Goal: Task Accomplishment & Management: Manage account settings

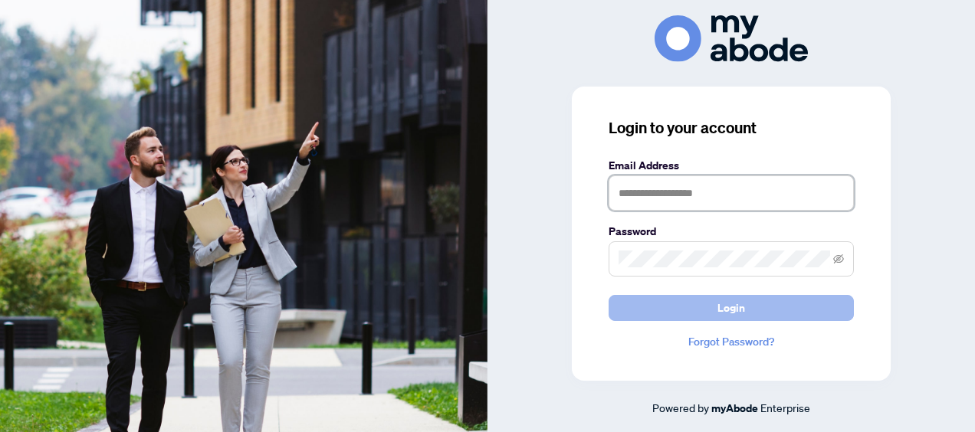
type input "**********"
click at [695, 307] on button "Login" at bounding box center [731, 308] width 245 height 26
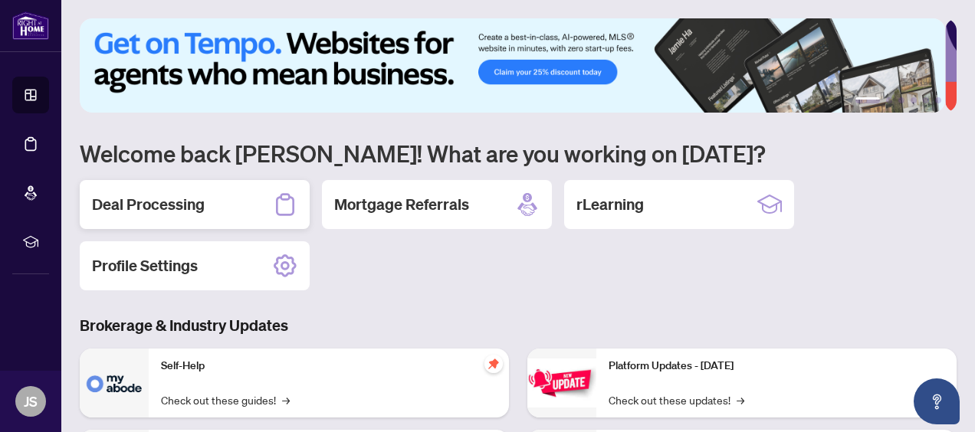
click at [270, 202] on div "Deal Processing" at bounding box center [195, 204] width 230 height 49
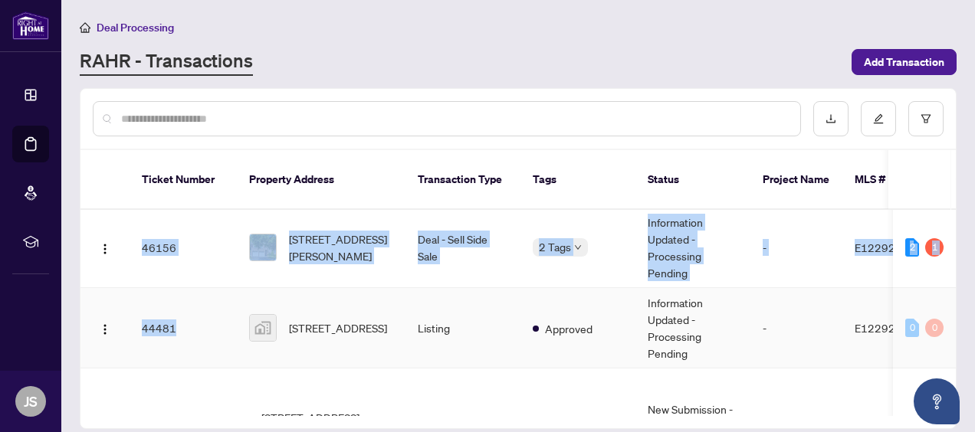
scroll to position [150, 0]
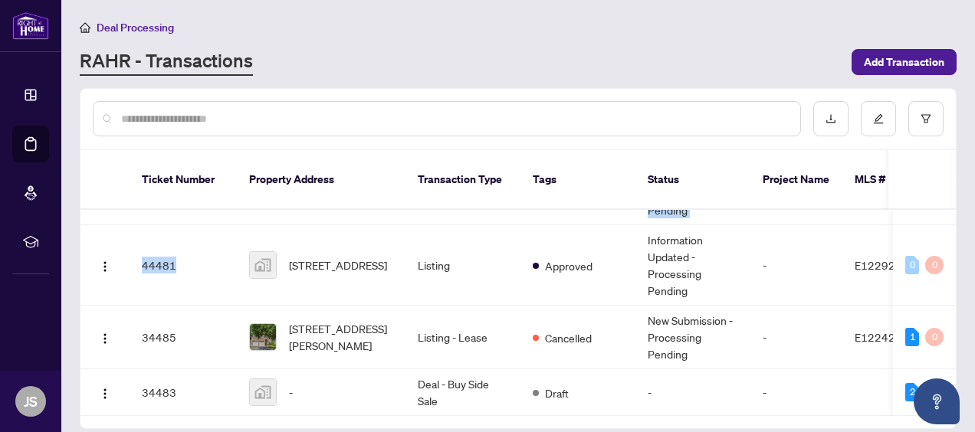
drag, startPoint x: 227, startPoint y: 393, endPoint x: 498, endPoint y: 406, distance: 271.7
click at [498, 406] on div "Ticket Number Property Address Transaction Type Tags Status Project Name MLS # …" at bounding box center [519, 289] width 876 height 278
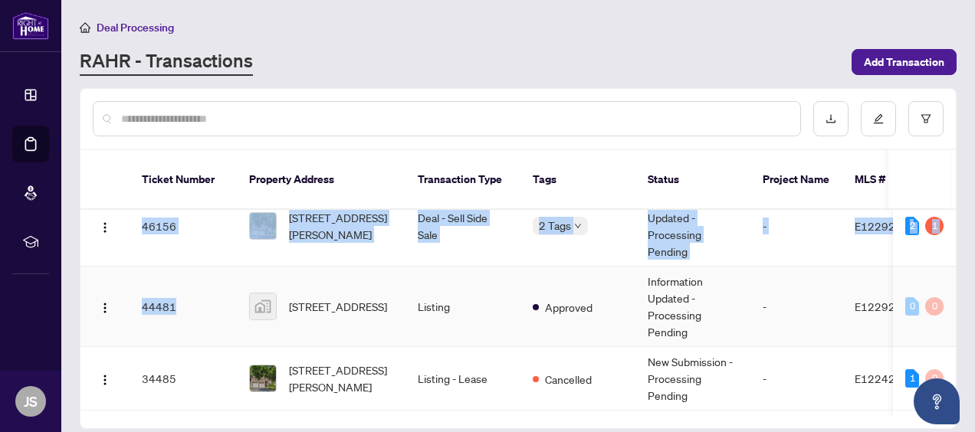
scroll to position [0, 0]
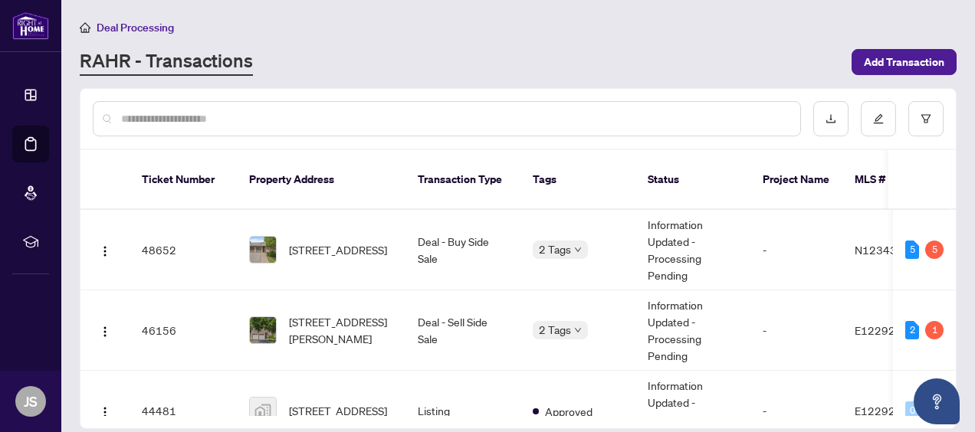
click at [606, 89] on div at bounding box center [519, 119] width 876 height 60
click at [148, 226] on td "48652" at bounding box center [183, 250] width 107 height 81
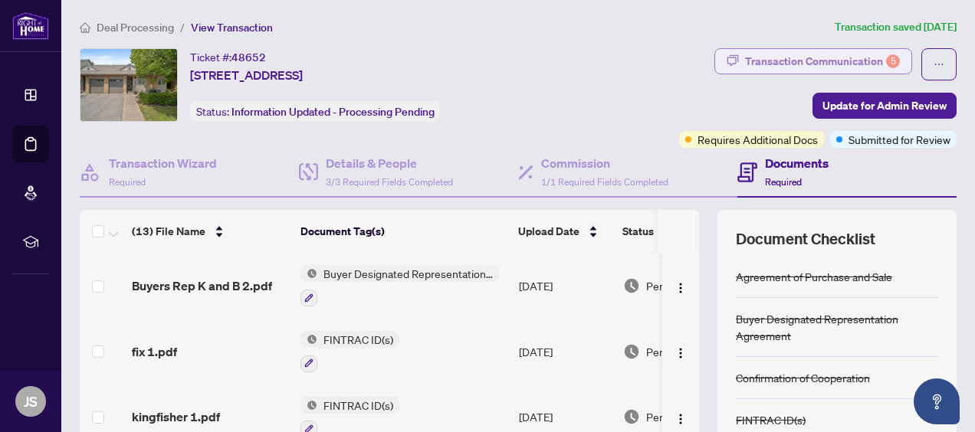
click at [841, 60] on div "Transaction Communication 5" at bounding box center [822, 61] width 155 height 25
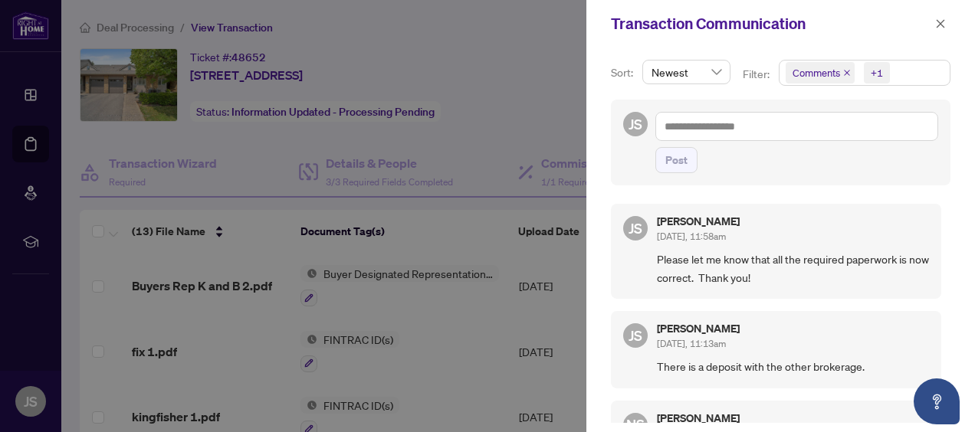
click at [570, 42] on div at bounding box center [487, 216] width 975 height 432
click at [936, 23] on icon "close" at bounding box center [940, 23] width 11 height 11
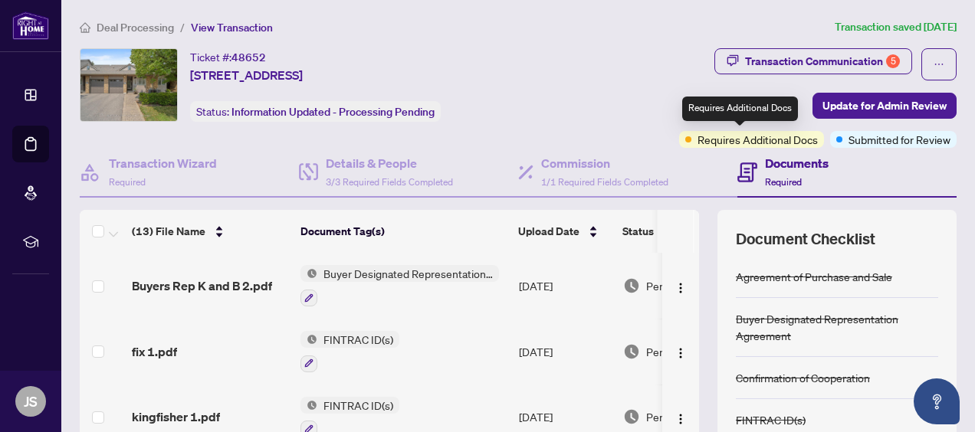
click at [756, 141] on span "Requires Additional Docs" at bounding box center [758, 139] width 120 height 17
click at [750, 111] on div "Requires Additional Docs" at bounding box center [740, 109] width 116 height 25
click at [781, 165] on h4 "Documents" at bounding box center [797, 163] width 64 height 18
click at [557, 58] on div "Ticket #: 48652 [STREET_ADDRESS] Status: Information Updated - Processing Pendi…" at bounding box center [319, 85] width 478 height 74
